Goal: Information Seeking & Learning: Learn about a topic

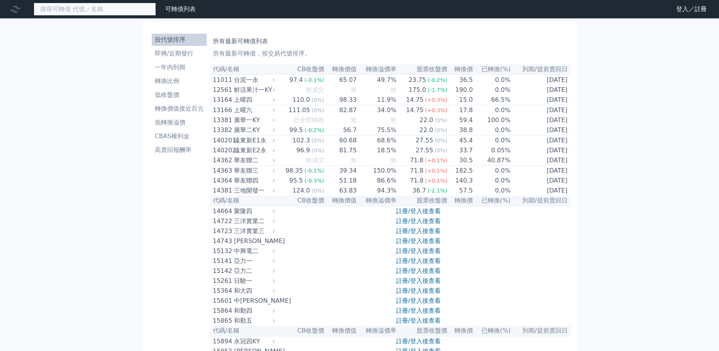
click at [115, 12] on input at bounding box center [95, 9] width 122 height 13
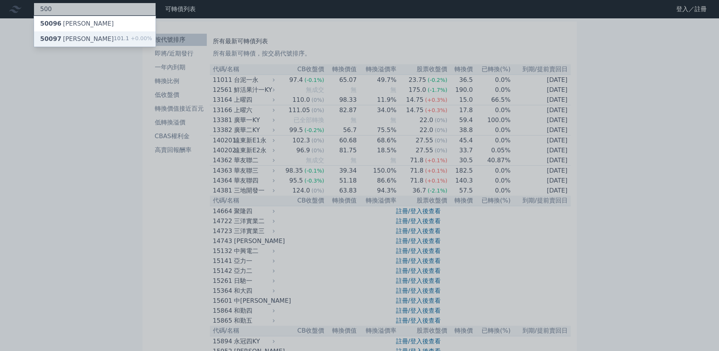
type input "500"
click at [115, 40] on div "50097 [PERSON_NAME]七 101.1 +0.00%" at bounding box center [95, 38] width 122 height 15
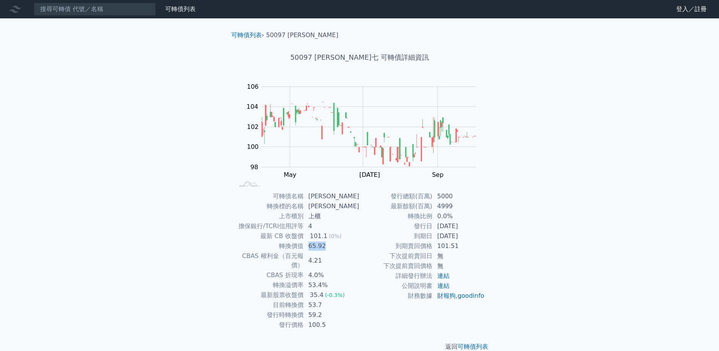
drag, startPoint x: 312, startPoint y: 245, endPoint x: 332, endPoint y: 245, distance: 19.5
click at [332, 245] on td "65.92" at bounding box center [332, 246] width 56 height 10
drag, startPoint x: 332, startPoint y: 245, endPoint x: 322, endPoint y: 249, distance: 10.4
click at [322, 249] on td "65.92" at bounding box center [332, 246] width 56 height 10
drag, startPoint x: 312, startPoint y: 248, endPoint x: 338, endPoint y: 246, distance: 26.4
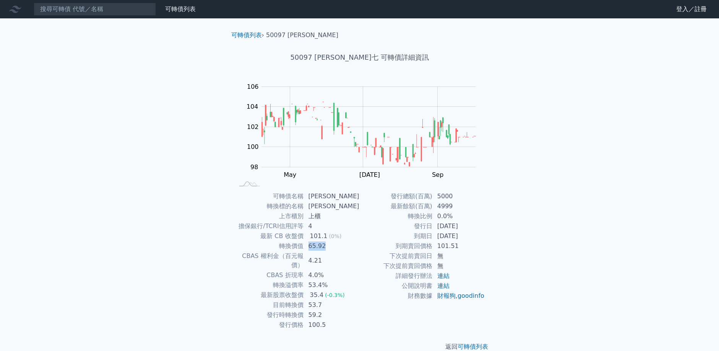
click at [338, 246] on td "65.92" at bounding box center [332, 246] width 56 height 10
drag, startPoint x: 312, startPoint y: 276, endPoint x: 329, endPoint y: 276, distance: 16.4
click at [329, 280] on td "53.4%" at bounding box center [332, 285] width 56 height 10
click at [363, 196] on td "發行總額(百萬)" at bounding box center [396, 196] width 73 height 10
drag, startPoint x: 393, startPoint y: 0, endPoint x: 503, endPoint y: 244, distance: 267.6
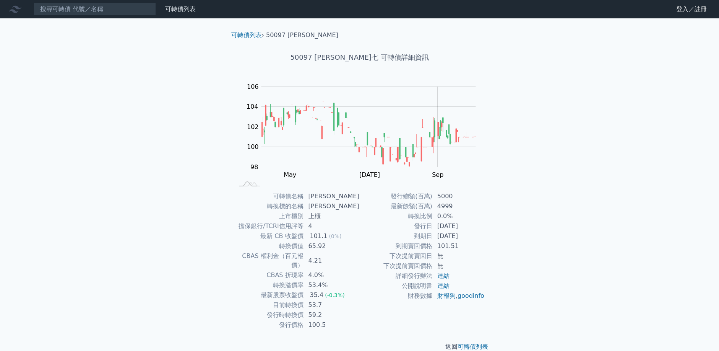
click at [503, 244] on div "可轉債列表 › 50097 [PERSON_NAME] 50097 [PERSON_NAME]七 可轉債詳細資訊 Zoom Out 104 96 97 98 …" at bounding box center [360, 190] width 294 height 345
click at [445, 276] on link "連結" at bounding box center [443, 275] width 12 height 7
click at [95, 11] on input at bounding box center [95, 9] width 122 height 13
drag, startPoint x: 286, startPoint y: 247, endPoint x: 305, endPoint y: 247, distance: 18.7
click at [304, 247] on td "轉換價值" at bounding box center [269, 246] width 70 height 10
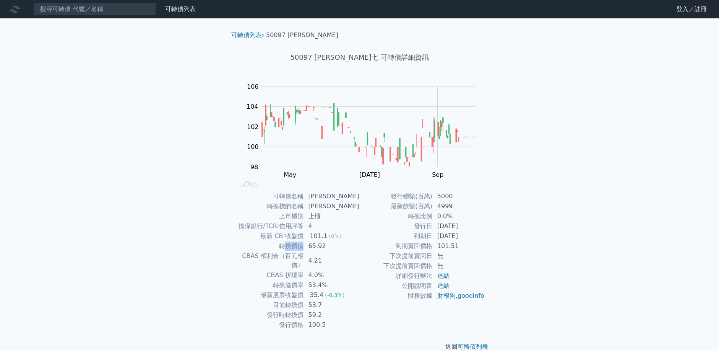
drag, startPoint x: 305, startPoint y: 247, endPoint x: 298, endPoint y: 247, distance: 6.5
click at [298, 247] on td "轉換價值" at bounding box center [269, 246] width 70 height 10
drag, startPoint x: 283, startPoint y: 247, endPoint x: 305, endPoint y: 247, distance: 21.8
click at [304, 247] on td "轉換價值" at bounding box center [269, 246] width 70 height 10
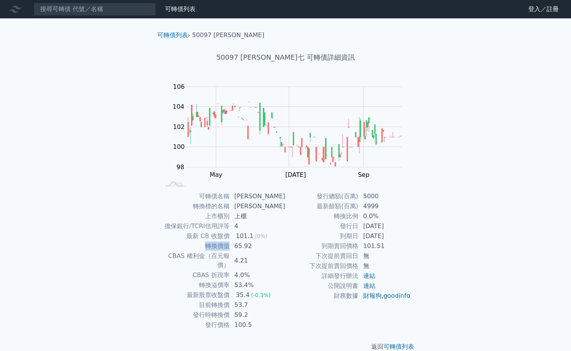
copy td "轉換價值"
